Goal: Information Seeking & Learning: Understand process/instructions

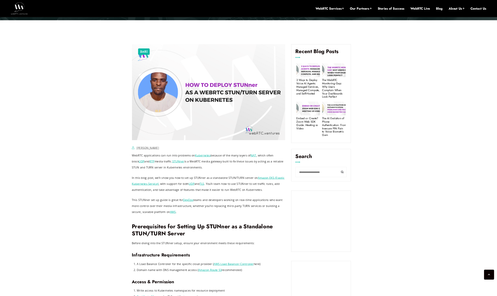
scroll to position [211, 0]
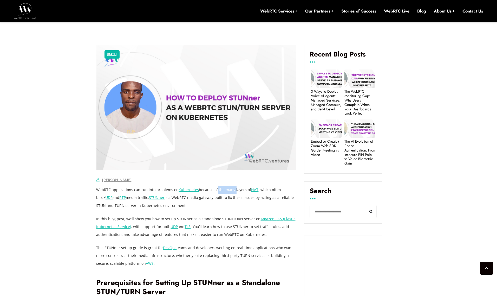
drag, startPoint x: 214, startPoint y: 190, endPoint x: 232, endPoint y: 190, distance: 18.2
click at [232, 190] on p "WebRTC applications can run into problems on Kubernetes because of the many lay…" at bounding box center [196, 197] width 200 height 23
drag, startPoint x: 165, startPoint y: 198, endPoint x: 266, endPoint y: 197, distance: 101.1
click at [266, 197] on p "WebRTC applications can run into problems on Kubernetes because of the many lay…" at bounding box center [196, 197] width 200 height 23
drag, startPoint x: 116, startPoint y: 218, endPoint x: 244, endPoint y: 221, distance: 127.7
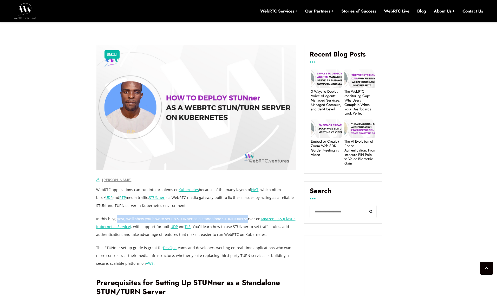
click at [244, 221] on p "In this blog post, we’ll show you how to set up STUNner as a standalone STUN/TU…" at bounding box center [196, 226] width 200 height 23
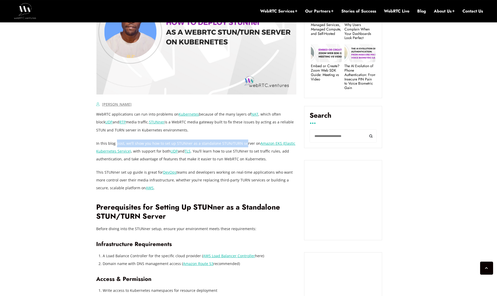
scroll to position [318, 0]
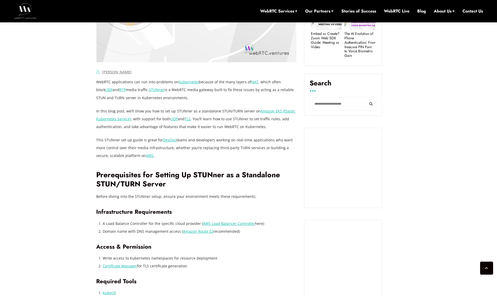
click at [118, 198] on p "Before diving into the STUNner setup, ensure your environment meets these requi…" at bounding box center [196, 196] width 200 height 8
drag, startPoint x: 167, startPoint y: 201, endPoint x: 206, endPoint y: 197, distance: 39.8
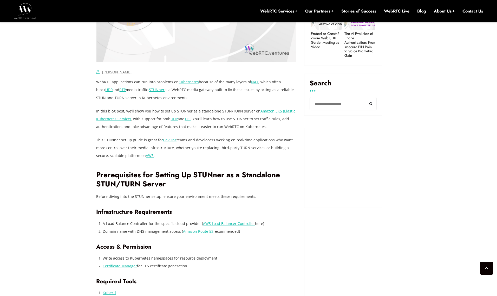
click at [206, 197] on p "Before diving into the STUNner setup, ensure your environment meets these requi…" at bounding box center [196, 196] width 200 height 8
click at [231, 197] on p "Before diving into the STUNner setup, ensure your environment meets these requi…" at bounding box center [196, 196] width 200 height 8
drag, startPoint x: 110, startPoint y: 212, endPoint x: 162, endPoint y: 216, distance: 52.7
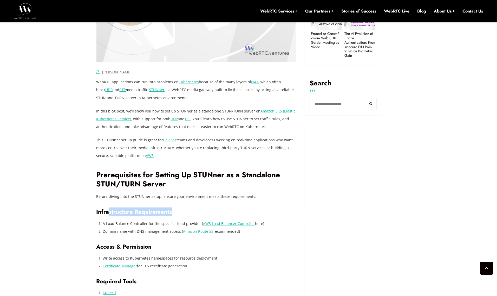
drag, startPoint x: 105, startPoint y: 225, endPoint x: 155, endPoint y: 222, distance: 50.0
click at [155, 222] on li "A Load Balance Controller for the specific cloud provider ( AWS Load Balancer C…" at bounding box center [200, 223] width 194 height 8
click at [121, 222] on li "A Load Balance Controller for the specific cloud provider ( AWS Load Balancer C…" at bounding box center [200, 223] width 194 height 8
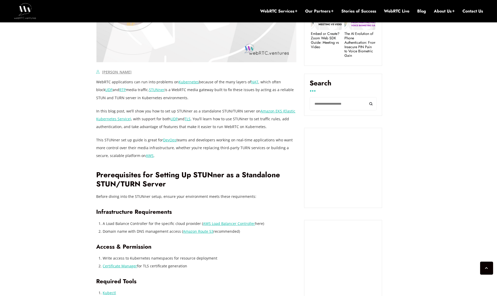
click at [162, 224] on li "A Load Balance Controller for the specific cloud provider ( AWS Load Balancer C…" at bounding box center [200, 223] width 194 height 8
drag, startPoint x: 162, startPoint y: 224, endPoint x: 177, endPoint y: 223, distance: 14.1
click at [163, 224] on li "A Load Balance Controller for the specific cloud provider ( AWS Load Balancer C…" at bounding box center [200, 223] width 194 height 8
click at [177, 223] on li "A Load Balance Controller for the specific cloud provider ( AWS Load Balancer C…" at bounding box center [200, 223] width 194 height 8
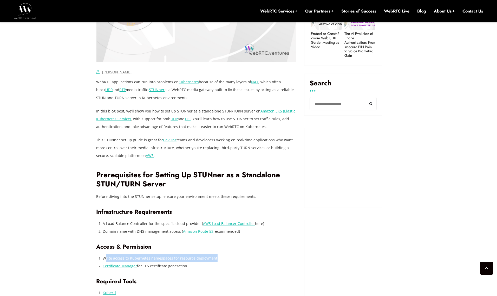
drag, startPoint x: 106, startPoint y: 259, endPoint x: 216, endPoint y: 259, distance: 109.5
click at [216, 259] on li "Write access to Kubernetes namespaces for resource deployment" at bounding box center [200, 258] width 194 height 8
drag, startPoint x: 148, startPoint y: 267, endPoint x: 186, endPoint y: 267, distance: 37.7
click at [186, 267] on li "Certificate Manager for TLS certificate generation" at bounding box center [200, 266] width 194 height 8
click at [173, 267] on li "Certificate Manager for TLS certificate generation" at bounding box center [200, 266] width 194 height 8
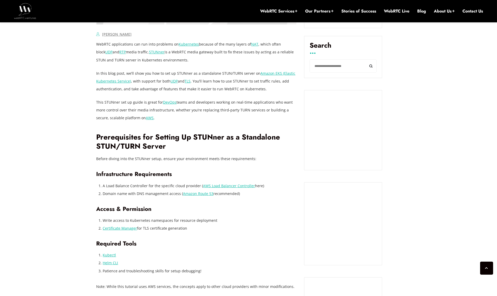
scroll to position [390, 0]
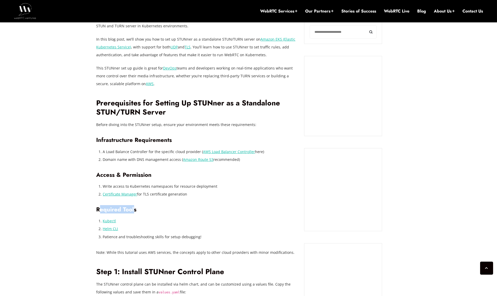
drag, startPoint x: 101, startPoint y: 211, endPoint x: 134, endPoint y: 207, distance: 33.2
click at [134, 207] on h3 "Required Tools" at bounding box center [196, 209] width 200 height 7
drag, startPoint x: 109, startPoint y: 238, endPoint x: 202, endPoint y: 236, distance: 93.1
click at [202, 236] on li "Patience and troubleshooting skills for setup debugging!" at bounding box center [200, 237] width 194 height 8
drag, startPoint x: 105, startPoint y: 251, endPoint x: 211, endPoint y: 252, distance: 106.9
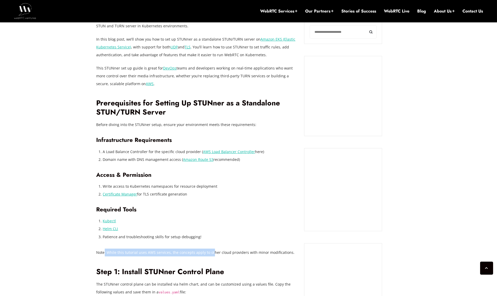
click at [211, 252] on p "Note: While this tutorial uses AWS services, the concepts apply to other cloud …" at bounding box center [196, 252] width 200 height 8
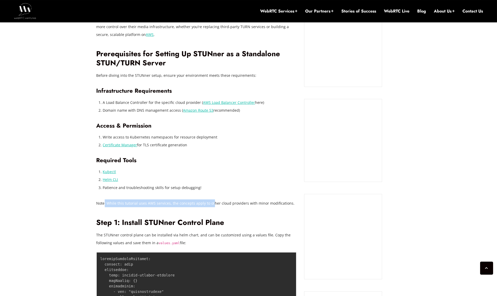
scroll to position [462, 0]
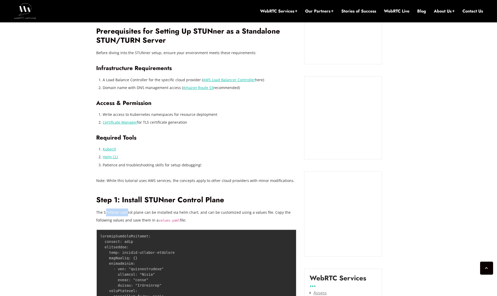
drag, startPoint x: 106, startPoint y: 212, endPoint x: 127, endPoint y: 213, distance: 20.6
click at [127, 213] on p "The STUNner control plane can be installed via helm chart, and can be customize…" at bounding box center [196, 216] width 200 height 16
click at [148, 215] on p "The STUNner control plane can be installed via helm chart, and can be customize…" at bounding box center [196, 216] width 200 height 16
click at [162, 213] on p "The STUNner control plane can be installed via helm chart, and can be customize…" at bounding box center [196, 216] width 200 height 16
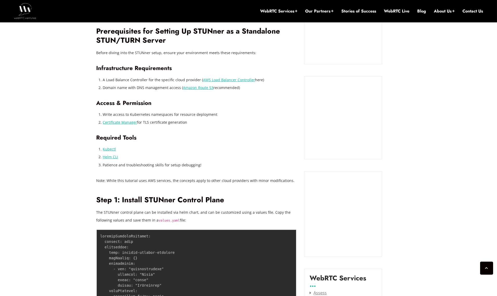
click at [180, 213] on p "The STUNner control plane can be installed via helm chart, and can be customize…" at bounding box center [196, 216] width 200 height 16
click at [117, 220] on p "The STUNner control plane can be installed via helm chart, and can be customize…" at bounding box center [196, 216] width 200 height 16
click at [141, 222] on p "The STUNner control plane can be installed via helm chart, and can be customize…" at bounding box center [196, 216] width 200 height 16
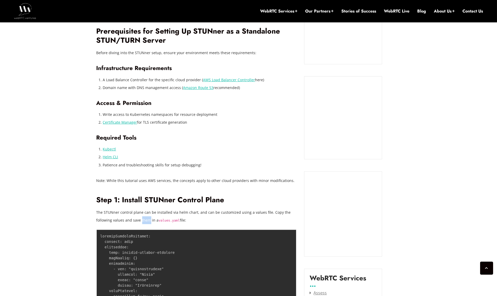
click at [141, 222] on p "The STUNner control plane can be installed via helm chart, and can be customize…" at bounding box center [196, 216] width 200 height 16
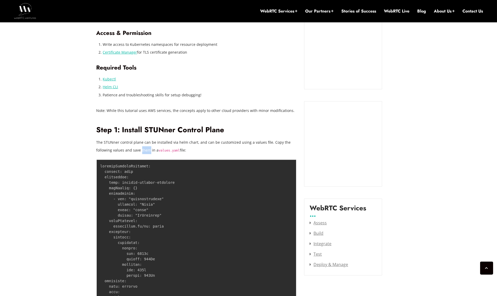
scroll to position [533, 0]
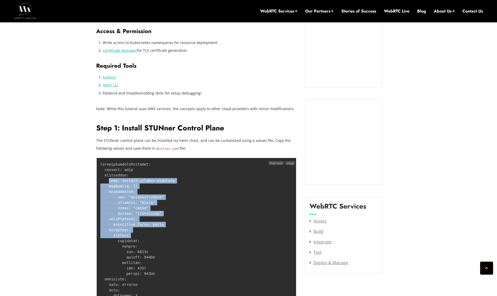
drag, startPoint x: 108, startPoint y: 181, endPoint x: 161, endPoint y: 237, distance: 78.0
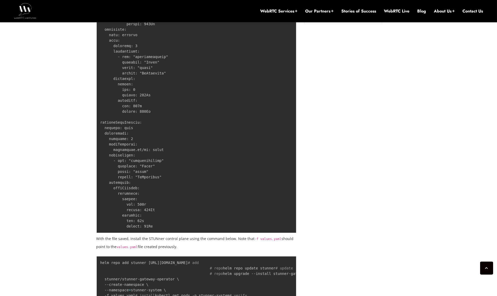
scroll to position [785, 0]
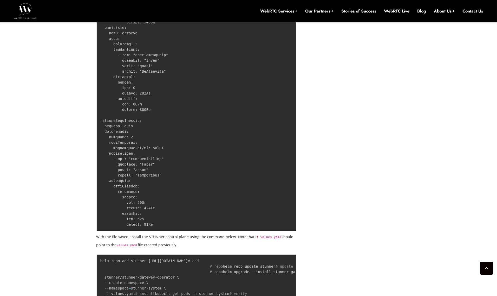
click at [162, 237] on p "With the file saved, install the STUNner control plane using the command below.…" at bounding box center [196, 241] width 200 height 16
click at [187, 236] on p "With the file saved, install the STUNner control plane using the command below.…" at bounding box center [196, 241] width 200 height 16
drag, startPoint x: 187, startPoint y: 236, endPoint x: 219, endPoint y: 237, distance: 31.7
click at [187, 236] on p "With the file saved, install the STUNner control plane using the command below.…" at bounding box center [196, 241] width 200 height 16
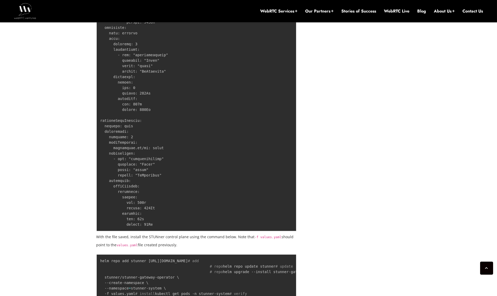
click at [219, 237] on p "With the file saved, install the STUNner control plane using the command below.…" at bounding box center [196, 241] width 200 height 16
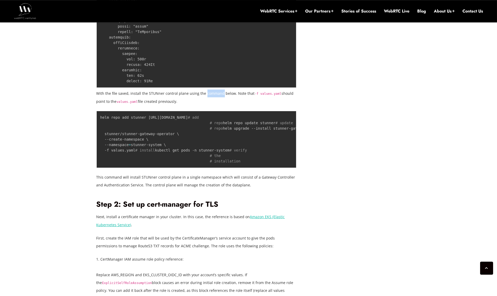
scroll to position [928, 0]
click at [128, 228] on p "Next, install a certificate manager in your cluster. In this case, the referenc…" at bounding box center [196, 220] width 200 height 16
drag, startPoint x: 128, startPoint y: 232, endPoint x: 147, endPoint y: 233, distance: 18.8
click at [129, 228] on p "Next, install a certificate manager in your cluster. In this case, the referenc…" at bounding box center [196, 220] width 200 height 16
click at [147, 228] on p "Next, install a certificate manager in your cluster. In this case, the referenc…" at bounding box center [196, 220] width 200 height 16
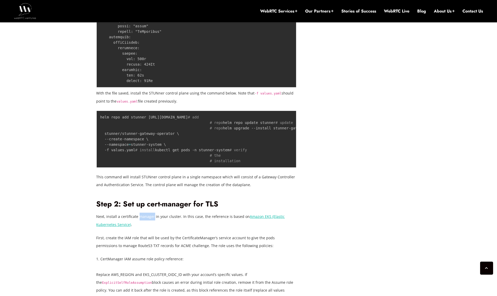
drag, startPoint x: 147, startPoint y: 233, endPoint x: 176, endPoint y: 234, distance: 29.6
click at [153, 228] on p "Next, install a certificate manager in your cluster. In this case, the referenc…" at bounding box center [196, 220] width 200 height 16
click at [177, 228] on p "Next, install a certificate manager in your cluster. In this case, the referenc…" at bounding box center [196, 220] width 200 height 16
drag, startPoint x: 177, startPoint y: 234, endPoint x: 185, endPoint y: 235, distance: 8.4
click at [180, 228] on p "Next, install a certificate manager in your cluster. In this case, the referenc…" at bounding box center [196, 220] width 200 height 16
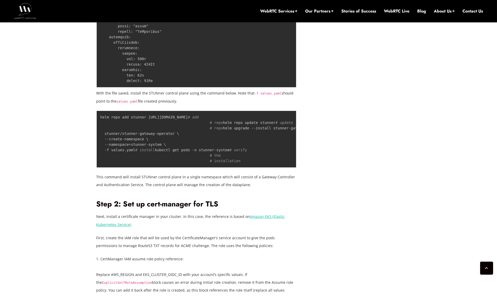
click at [214, 228] on p "Next, install a certificate manager in your cluster. In this case, the referenc…" at bounding box center [196, 220] width 200 height 16
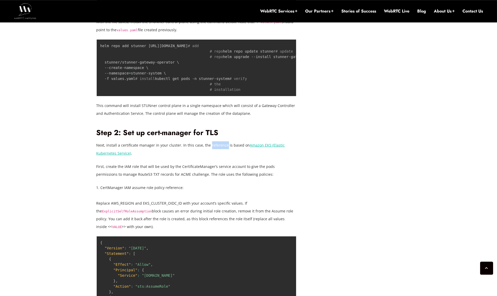
scroll to position [1000, 0]
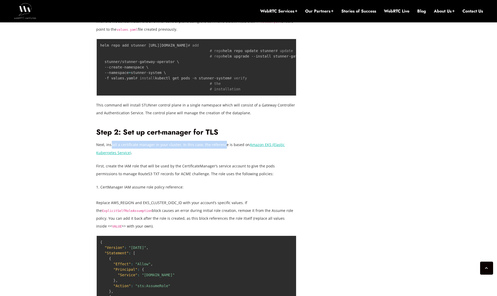
drag, startPoint x: 111, startPoint y: 162, endPoint x: 222, endPoint y: 163, distance: 111.0
click at [222, 156] on p "Next, install a certificate manager in your cluster. In this case, the referenc…" at bounding box center [196, 149] width 200 height 16
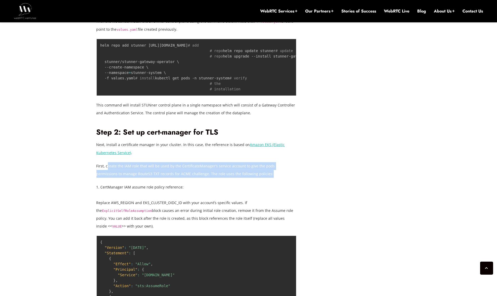
drag, startPoint x: 107, startPoint y: 183, endPoint x: 141, endPoint y: 203, distance: 39.9
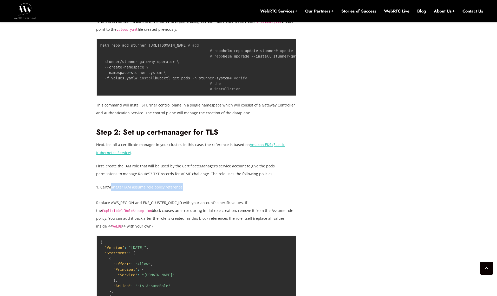
drag, startPoint x: 110, startPoint y: 203, endPoint x: 177, endPoint y: 204, distance: 66.0
click at [179, 191] on p "1. CertManager IAM assume role policy reference:" at bounding box center [196, 187] width 200 height 8
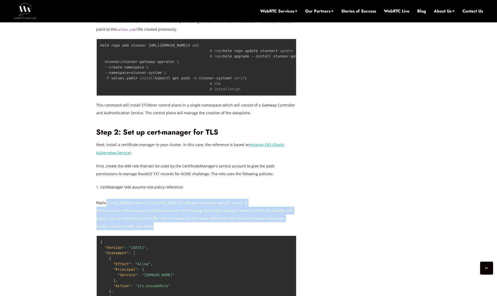
drag, startPoint x: 105, startPoint y: 219, endPoint x: 217, endPoint y: 246, distance: 115.1
click at [238, 230] on p "Replace AWS_REGION and EKS_CLUSTER_OIDC_ID with your account’s specific values.…" at bounding box center [196, 214] width 200 height 31
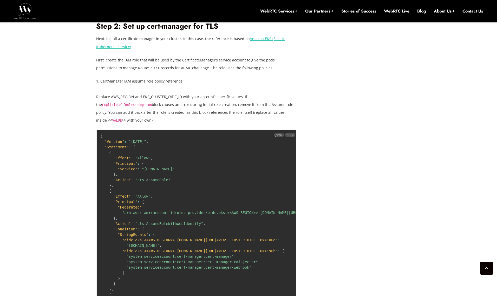
scroll to position [1108, 0]
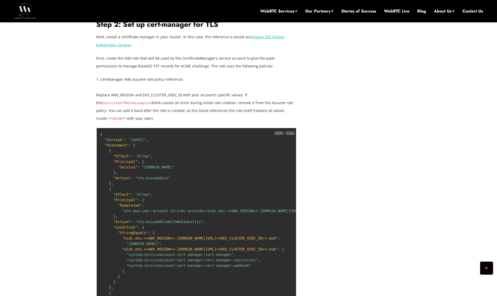
click at [138, 159] on pre "{ "Version" : "[DATE]" , "Statement" : [ { "Effect" : "Allow" , "Principal" : {…" at bounding box center [196, 257] width 200 height 259
click at [135, 170] on pre "{ "Version" : "[DATE]" , "Statement" : [ { "Effect" : "Allow" , "Principal" : {…" at bounding box center [196, 257] width 200 height 259
click at [164, 169] on span ""[DOMAIN_NAME]"" at bounding box center [158, 167] width 33 height 4
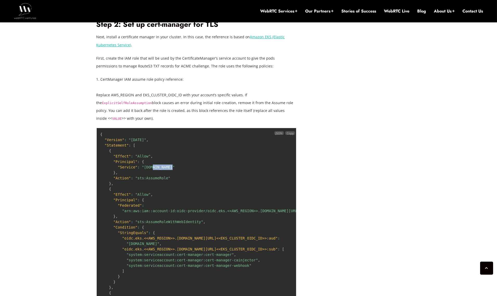
drag, startPoint x: 164, startPoint y: 184, endPoint x: 148, endPoint y: 196, distance: 19.6
click at [163, 169] on span ""[DOMAIN_NAME]"" at bounding box center [158, 167] width 33 height 4
click at [148, 180] on span ""sts:AssumeRole"" at bounding box center [152, 178] width 35 height 4
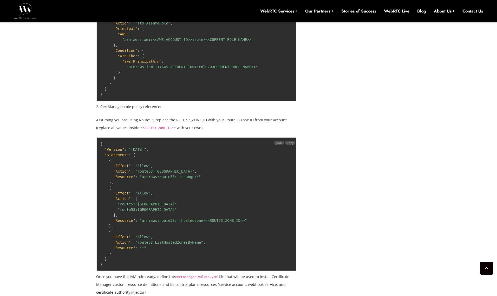
scroll to position [1395, 0]
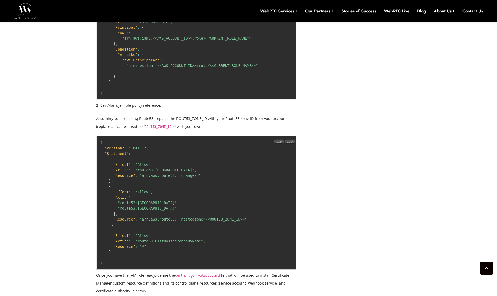
click at [117, 150] on span ""Version"" at bounding box center [115, 148] width 20 height 4
click at [120, 155] on span ""Statement"" at bounding box center [117, 153] width 24 height 4
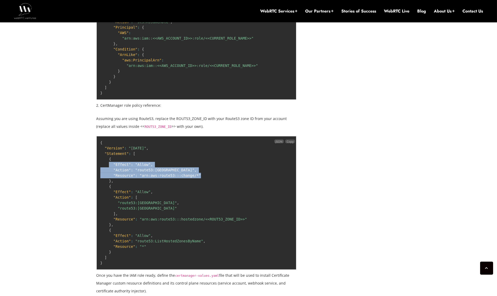
drag, startPoint x: 109, startPoint y: 179, endPoint x: 201, endPoint y: 192, distance: 93.1
click at [201, 192] on pre "{ "Version" : "[DATE]" , "Statement" : [ { "Effect" : "Allow" , "Action" : "rou…" at bounding box center [196, 202] width 200 height 133
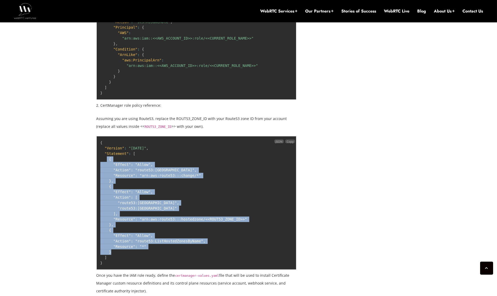
drag, startPoint x: 107, startPoint y: 175, endPoint x: 147, endPoint y: 266, distance: 98.9
click at [147, 266] on pre "{ "Version" : "[DATE]" , "Statement" : [ { "Effect" : "Allow" , "Action" : "rou…" at bounding box center [196, 202] width 200 height 133
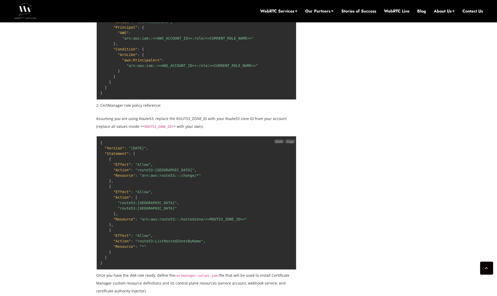
click at [196, 220] on pre "{ "Version" : "[DATE]" , "Statement" : [ { "Effect" : "Allow" , "Action" : "rou…" at bounding box center [196, 202] width 200 height 133
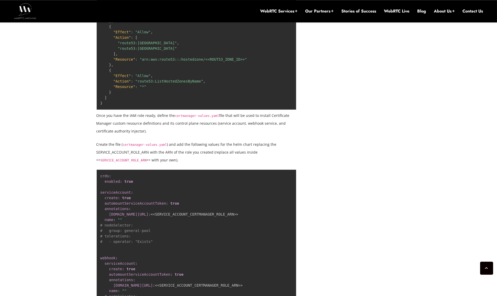
scroll to position [1574, 0]
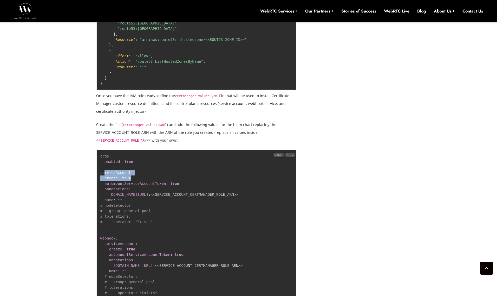
drag, startPoint x: 104, startPoint y: 190, endPoint x: 120, endPoint y: 200, distance: 18.8
drag, startPoint x: 110, startPoint y: 201, endPoint x: 120, endPoint y: 207, distance: 12.1
click at [157, 185] on span "automountServiceAccountToken" at bounding box center [135, 183] width 61 height 4
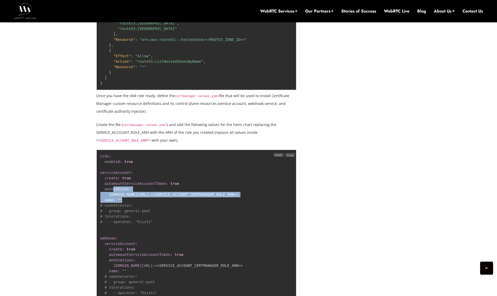
drag, startPoint x: 114, startPoint y: 205, endPoint x: 237, endPoint y: 215, distance: 123.4
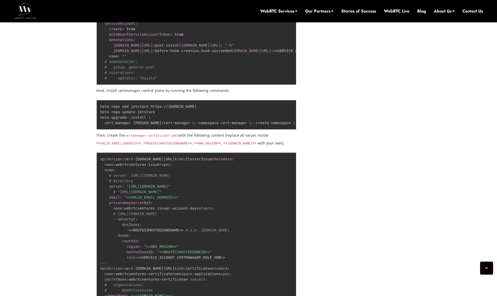
scroll to position [2112, 0]
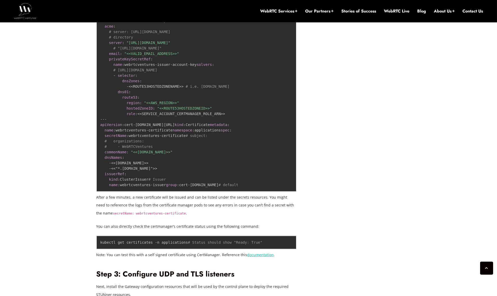
click at [128, 82] on code "apiVersion : cert - [DOMAIN_NAME][URL] kind : ClusterIssuer metadata : name : w…" at bounding box center [169, 99] width 138 height 173
click at [129, 95] on code "apiVersion : cert - [DOMAIN_NAME][URL] kind : ClusterIssuer metadata : name : w…" at bounding box center [169, 99] width 138 height 173
click at [155, 95] on code "apiVersion : cert - [DOMAIN_NAME][URL] kind : ClusterIssuer metadata : name : w…" at bounding box center [169, 99] width 138 height 173
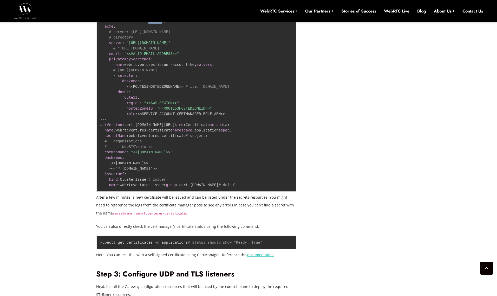
click at [155, 95] on code "apiVersion : cert - [DOMAIN_NAME][URL] kind : ClusterIssuer metadata : name : w…" at bounding box center [169, 99] width 138 height 173
drag, startPoint x: 106, startPoint y: 121, endPoint x: 213, endPoint y: 154, distance: 112.2
click at [213, 154] on code "apiVersion : cert - [DOMAIN_NAME][URL] kind : ClusterIssuer metadata : name : w…" at bounding box center [169, 99] width 138 height 173
click at [151, 191] on pre "apiVersion : cert - [DOMAIN_NAME][URL] kind : ClusterIssuer metadata : name : w…" at bounding box center [196, 100] width 200 height 183
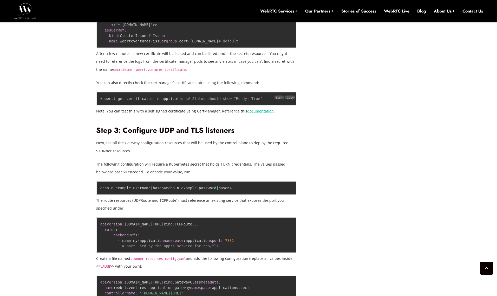
scroll to position [2399, 0]
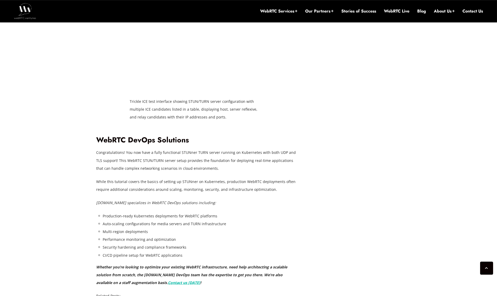
scroll to position [3332, 0]
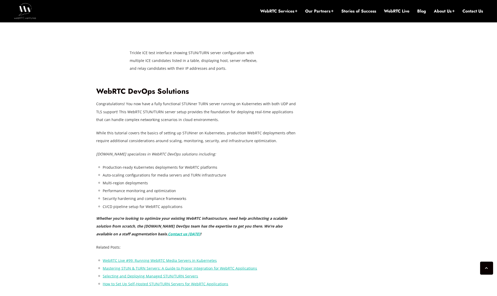
drag, startPoint x: 101, startPoint y: 198, endPoint x: 162, endPoint y: 224, distance: 66.4
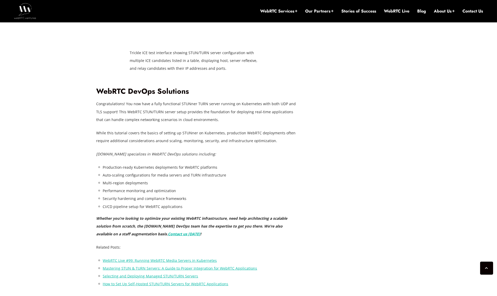
drag, startPoint x: 106, startPoint y: 232, endPoint x: 172, endPoint y: 235, distance: 66.1
drag, startPoint x: 102, startPoint y: 249, endPoint x: 211, endPoint y: 246, distance: 109.0
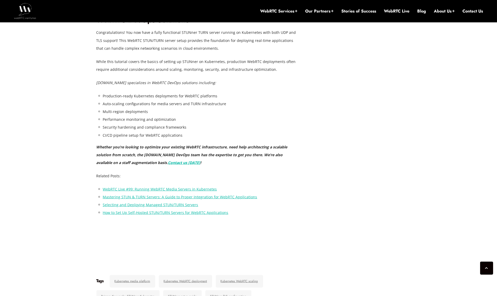
scroll to position [3404, 0]
drag, startPoint x: 184, startPoint y: 189, endPoint x: 211, endPoint y: 188, distance: 26.8
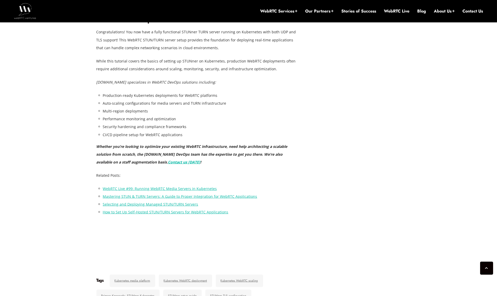
drag, startPoint x: 211, startPoint y: 188, endPoint x: 248, endPoint y: 187, distance: 37.2
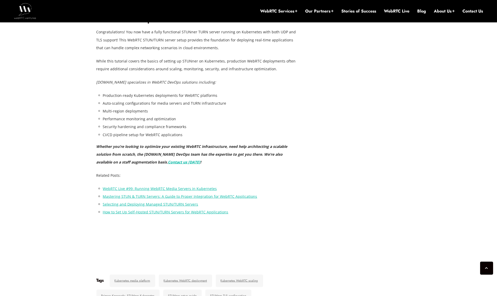
drag, startPoint x: 104, startPoint y: 196, endPoint x: 176, endPoint y: 217, distance: 74.8
drag, startPoint x: 119, startPoint y: 232, endPoint x: 113, endPoint y: 240, distance: 9.9
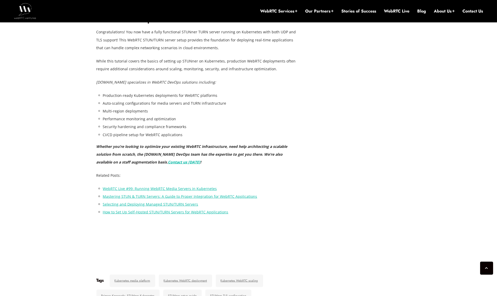
drag, startPoint x: 111, startPoint y: 255, endPoint x: 213, endPoint y: 264, distance: 102.9
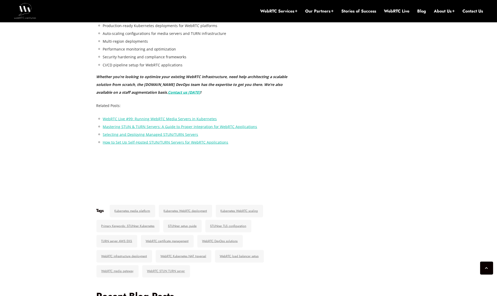
scroll to position [3475, 0]
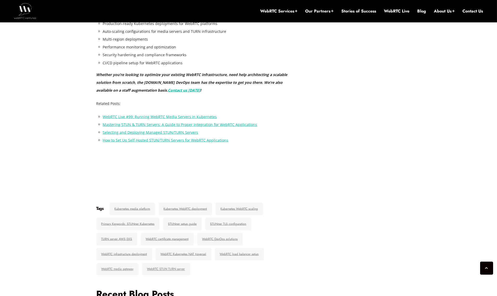
drag, startPoint x: 117, startPoint y: 227, endPoint x: 167, endPoint y: 226, distance: 50.7
drag, startPoint x: 175, startPoint y: 226, endPoint x: 217, endPoint y: 226, distance: 42.1
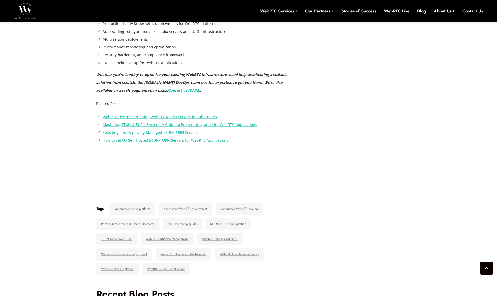
drag, startPoint x: 217, startPoint y: 226, endPoint x: 259, endPoint y: 226, distance: 42.1
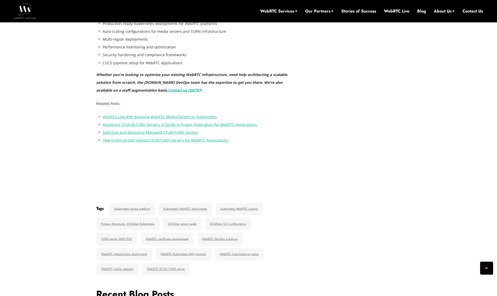
drag, startPoint x: 259, startPoint y: 226, endPoint x: 286, endPoint y: 229, distance: 27.4
drag, startPoint x: 286, startPoint y: 229, endPoint x: 154, endPoint y: 228, distance: 132.1
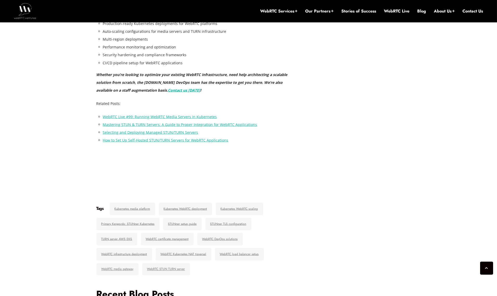
drag, startPoint x: 105, startPoint y: 226, endPoint x: 138, endPoint y: 238, distance: 35.7
drag, startPoint x: 155, startPoint y: 236, endPoint x: 217, endPoint y: 236, distance: 61.4
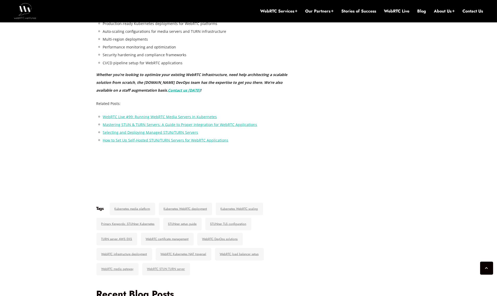
drag, startPoint x: 244, startPoint y: 235, endPoint x: 255, endPoint y: 235, distance: 10.9
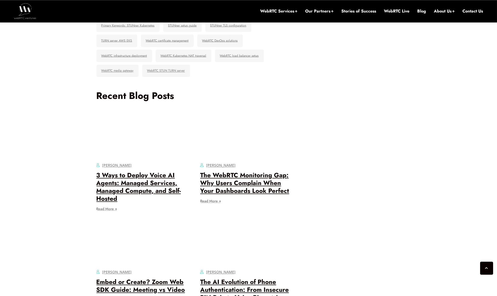
scroll to position [3691, 0]
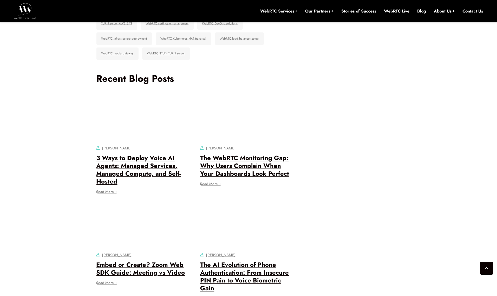
drag, startPoint x: 114, startPoint y: 174, endPoint x: 303, endPoint y: 176, distance: 189.0
drag, startPoint x: 101, startPoint y: 182, endPoint x: 217, endPoint y: 185, distance: 115.5
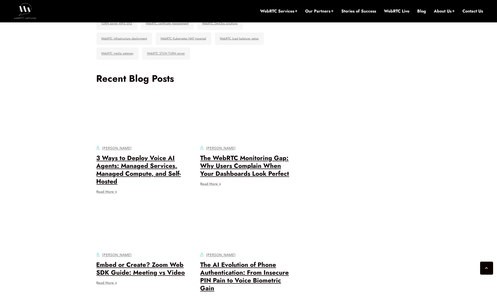
drag, startPoint x: 98, startPoint y: 194, endPoint x: 159, endPoint y: 198, distance: 60.9
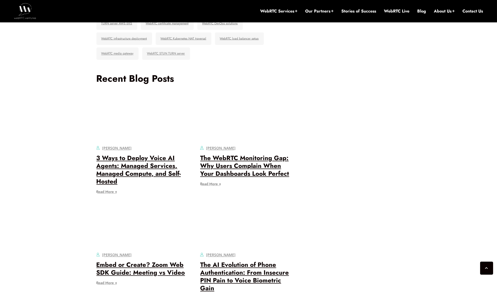
drag, startPoint x: 191, startPoint y: 194, endPoint x: 213, endPoint y: 197, distance: 22.3
drag, startPoint x: 225, startPoint y: 199, endPoint x: 271, endPoint y: 195, distance: 45.9
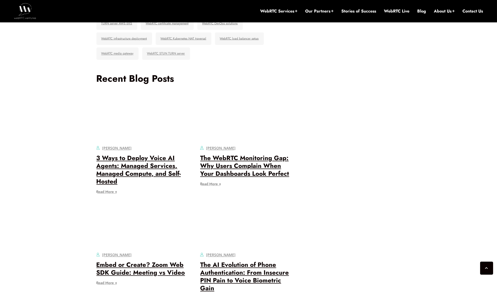
drag, startPoint x: 110, startPoint y: 201, endPoint x: 270, endPoint y: 205, distance: 160.2
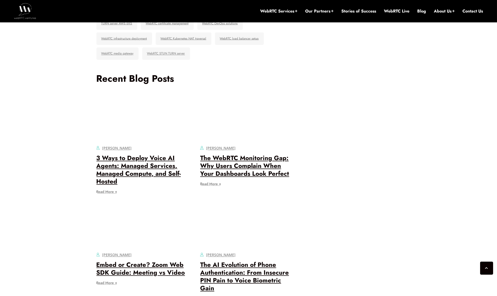
drag, startPoint x: 103, startPoint y: 214, endPoint x: 225, endPoint y: 219, distance: 122.6
drag, startPoint x: 109, startPoint y: 230, endPoint x: 214, endPoint y: 233, distance: 104.8
drag, startPoint x: 108, startPoint y: 238, endPoint x: 229, endPoint y: 242, distance: 120.4
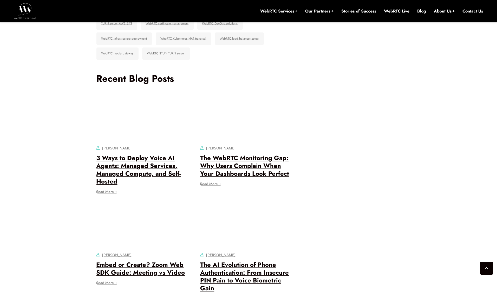
drag, startPoint x: 134, startPoint y: 248, endPoint x: 162, endPoint y: 248, distance: 28.3
drag, startPoint x: 110, startPoint y: 254, endPoint x: 193, endPoint y: 267, distance: 84.3
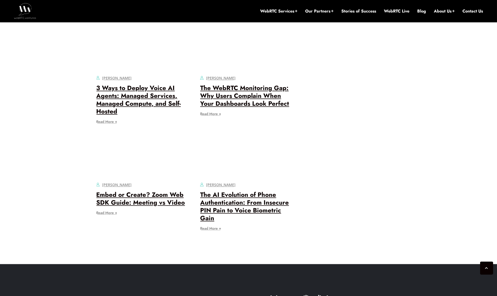
scroll to position [3762, 0]
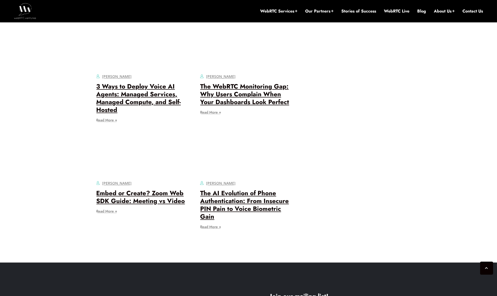
drag, startPoint x: 109, startPoint y: 212, endPoint x: 177, endPoint y: 216, distance: 68.5
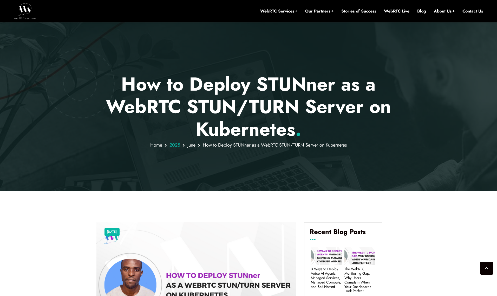
scroll to position [31, 0]
